Goal: Transaction & Acquisition: Purchase product/service

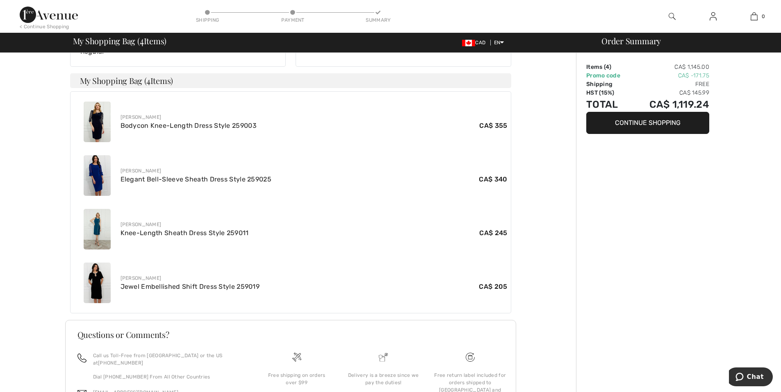
click at [671, 18] on img at bounding box center [671, 16] width 7 height 10
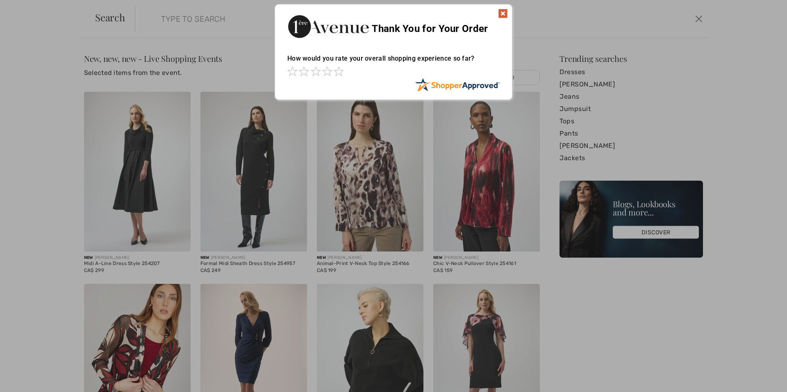
click at [503, 13] on img at bounding box center [503, 14] width 10 height 10
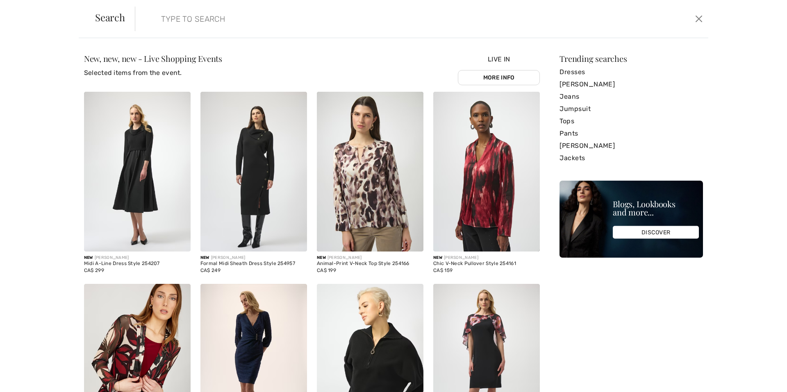
click at [158, 23] on input "search" at bounding box center [356, 19] width 403 height 25
paste input "Frank Lyman Dress 222008"
type input "Frank Lyman Dress 222008"
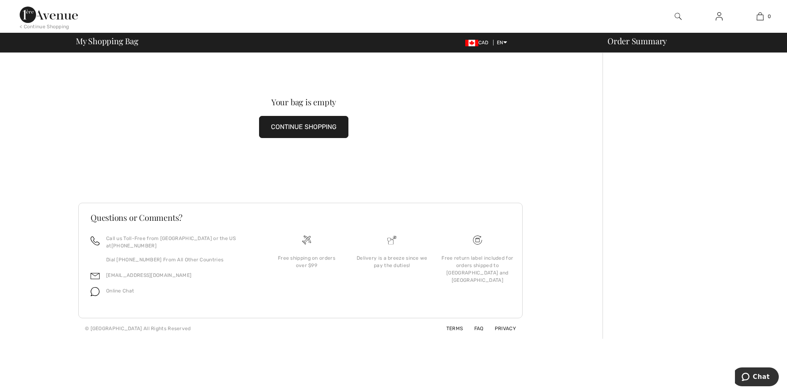
click at [335, 124] on button "CONTINUE SHOPPING" at bounding box center [303, 127] width 89 height 22
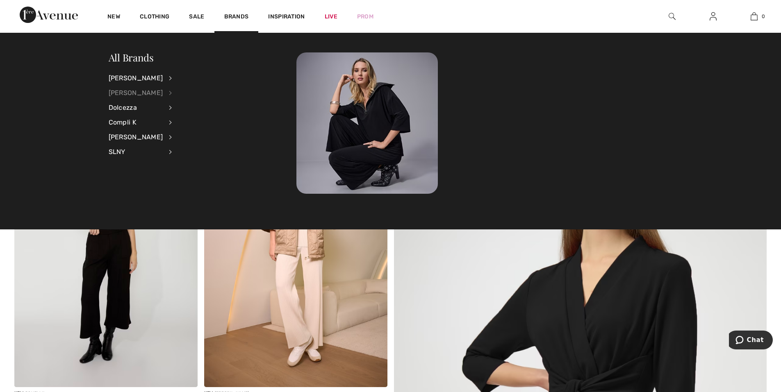
click at [145, 93] on div "[PERSON_NAME]" at bounding box center [136, 93] width 55 height 15
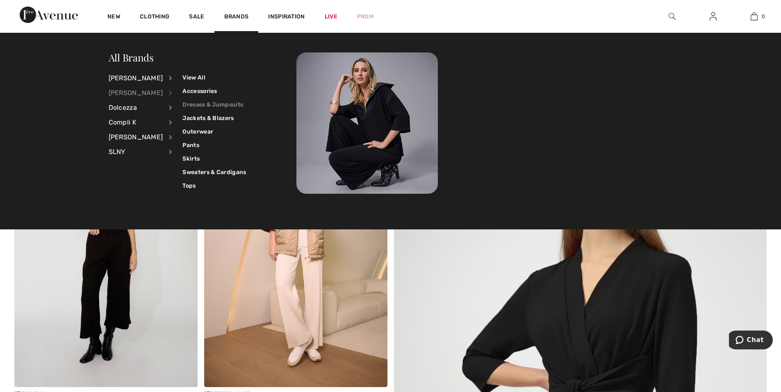
click at [208, 106] on link "Dresses & Jumpsuits" at bounding box center [214, 105] width 64 height 14
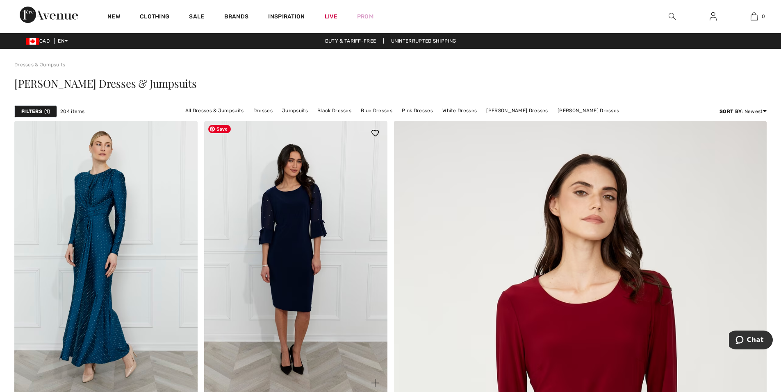
click at [324, 271] on img at bounding box center [295, 258] width 183 height 275
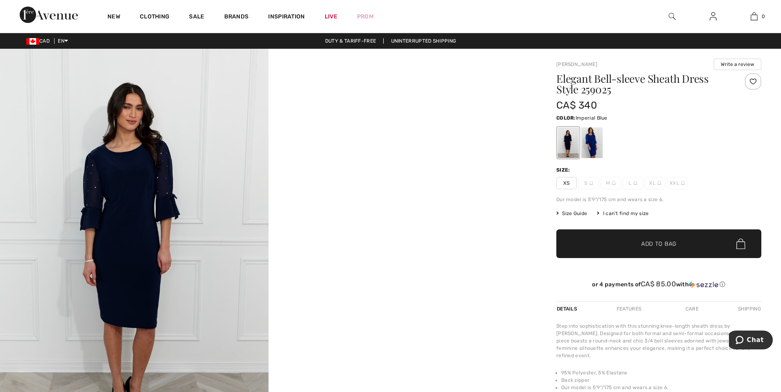
click at [591, 144] on div at bounding box center [591, 142] width 21 height 31
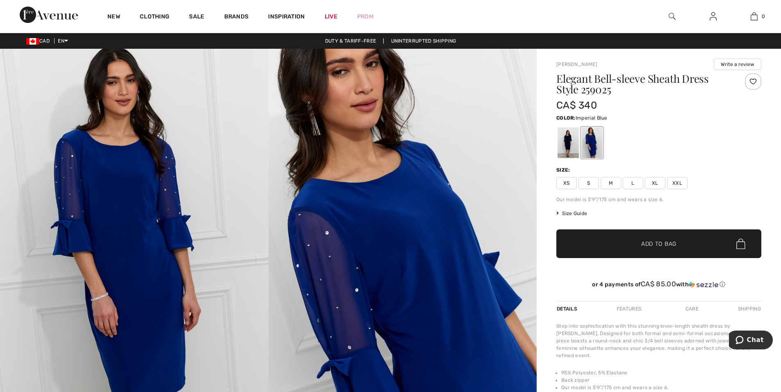
click at [612, 180] on span "M" at bounding box center [610, 183] width 20 height 12
click at [657, 238] on span "✔ Added to Bag Add to Bag" at bounding box center [658, 244] width 205 height 29
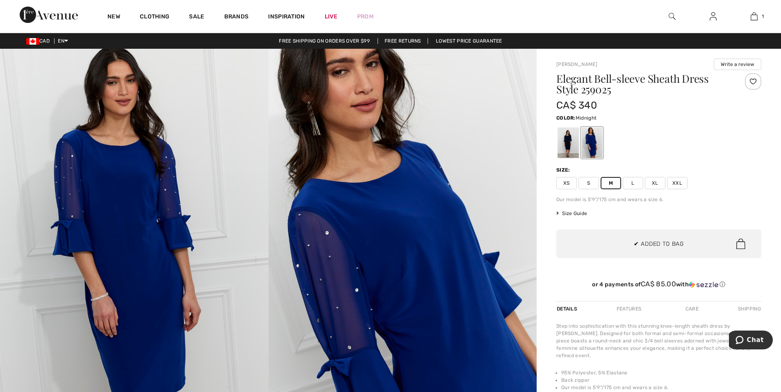
click at [560, 146] on div at bounding box center [567, 142] width 21 height 31
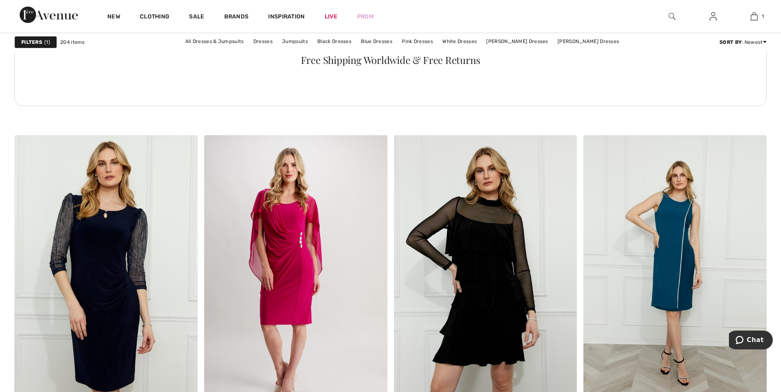
scroll to position [3852, 0]
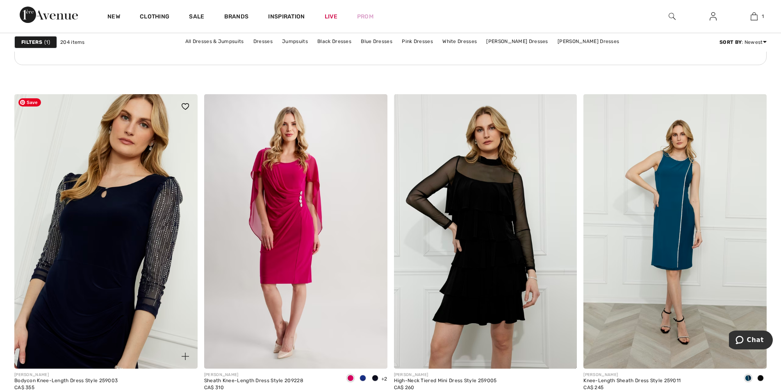
click at [152, 238] on img at bounding box center [105, 231] width 183 height 275
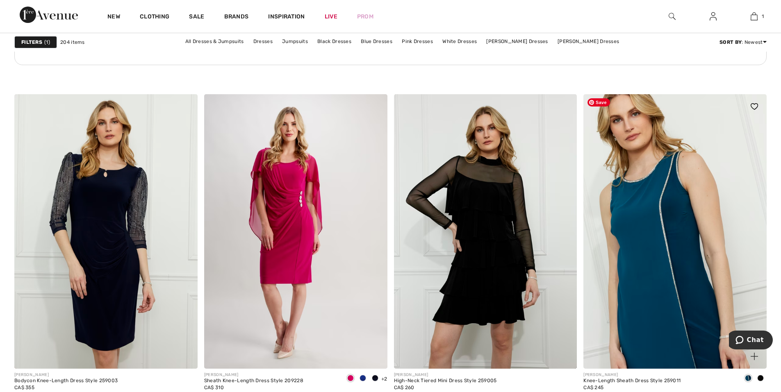
click at [695, 233] on img at bounding box center [674, 231] width 183 height 275
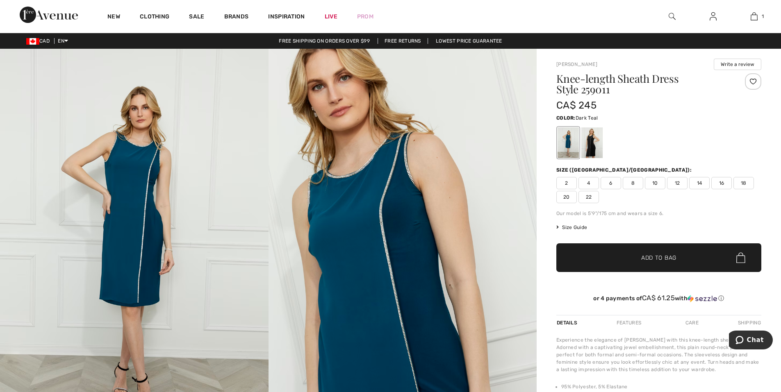
click at [611, 181] on span "6" at bounding box center [610, 183] width 20 height 12
drag, startPoint x: 637, startPoint y: 266, endPoint x: 632, endPoint y: 250, distance: 15.9
click at [637, 265] on span "✔ Added to Bag Add to Bag" at bounding box center [658, 257] width 205 height 29
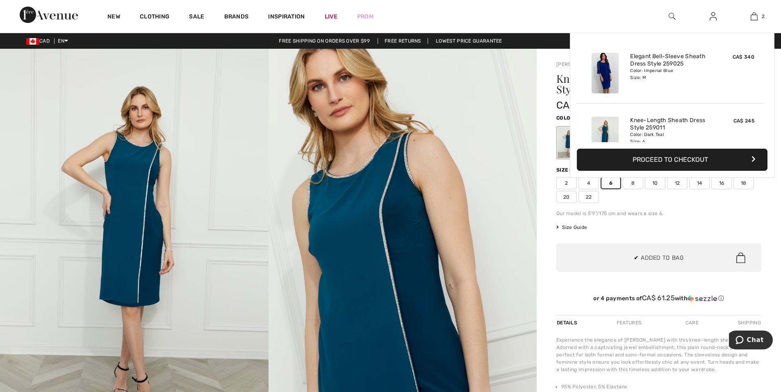
scroll to position [25, 0]
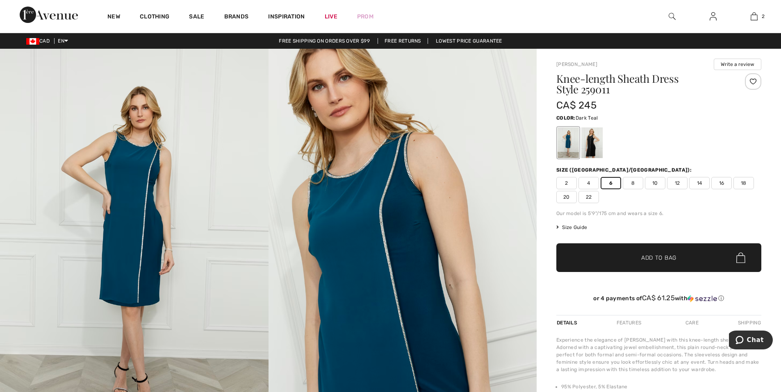
click at [636, 184] on span "8" at bounding box center [633, 183] width 20 height 12
click at [658, 261] on span "Add to Bag" at bounding box center [658, 258] width 35 height 9
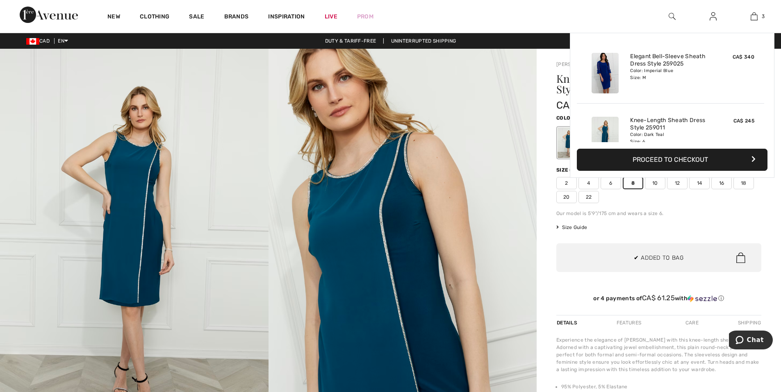
scroll to position [89, 0]
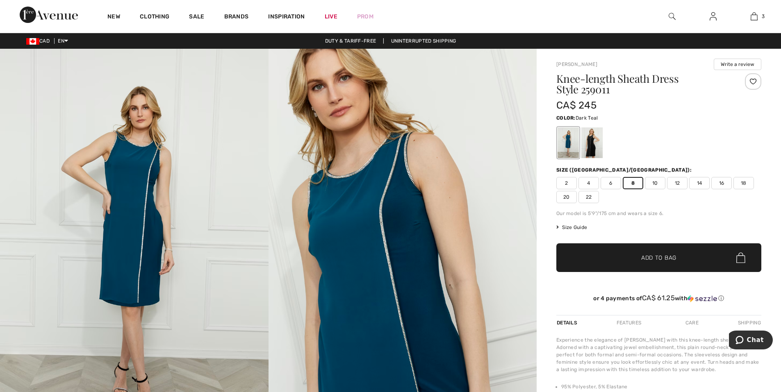
click at [588, 181] on span "4" at bounding box center [588, 183] width 20 height 12
click at [650, 261] on span "Add to Bag" at bounding box center [658, 258] width 35 height 9
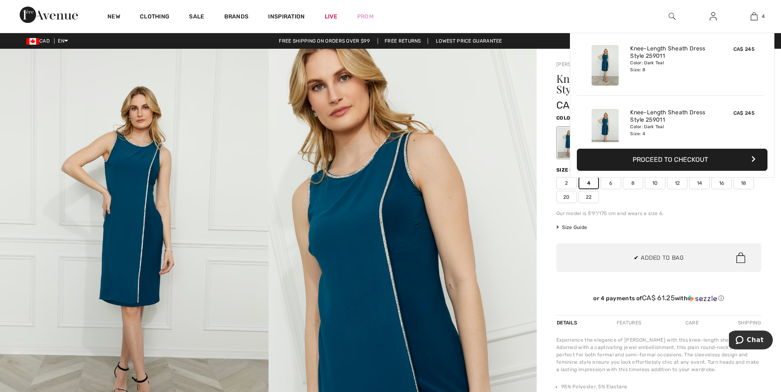
scroll to position [153, 0]
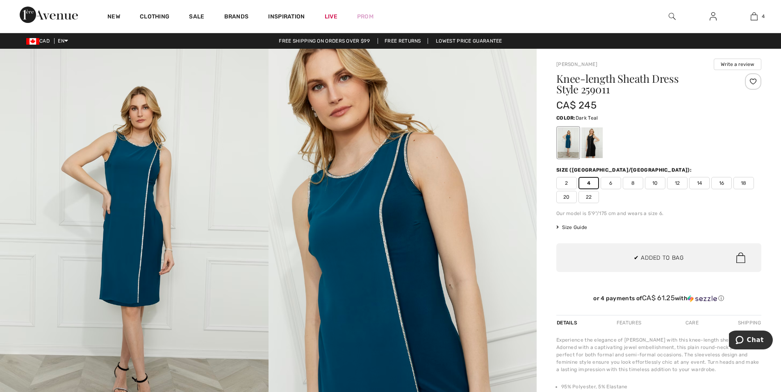
click at [661, 218] on div "Knee-length Sheath Dress Style 259011 CA$ 245 Color: Dark Teal Size (CA/US): 2 …" at bounding box center [658, 194] width 205 height 242
